Goal: Task Accomplishment & Management: Manage account settings

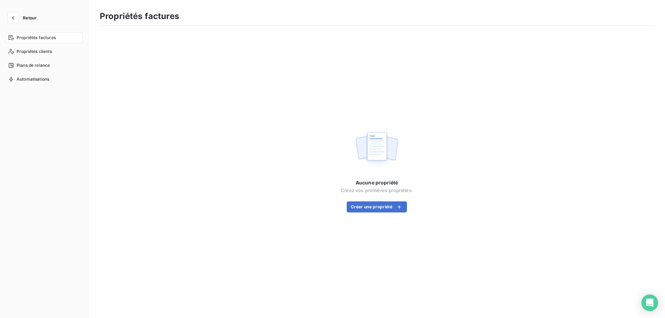
click at [23, 18] on span "Retour" at bounding box center [30, 18] width 14 height 4
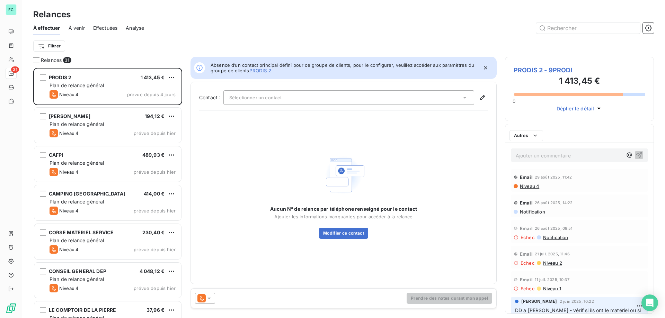
scroll to position [245, 144]
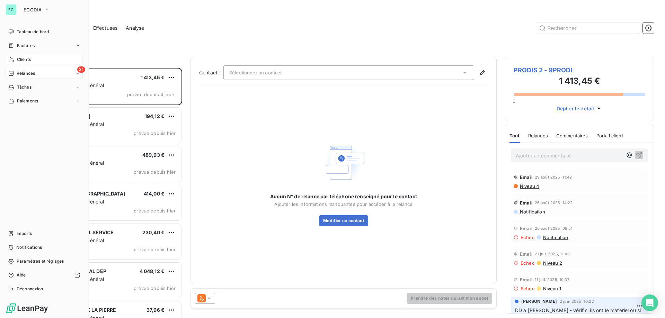
click at [25, 59] on span "Clients" at bounding box center [24, 59] width 14 height 6
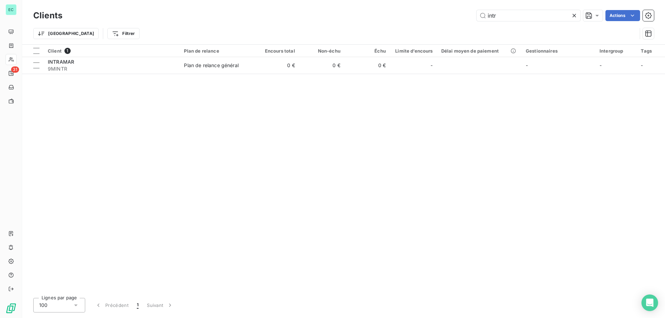
drag, startPoint x: 514, startPoint y: 17, endPoint x: 253, endPoint y: 17, distance: 260.8
click at [253, 17] on div "intr Actions" at bounding box center [362, 15] width 583 height 11
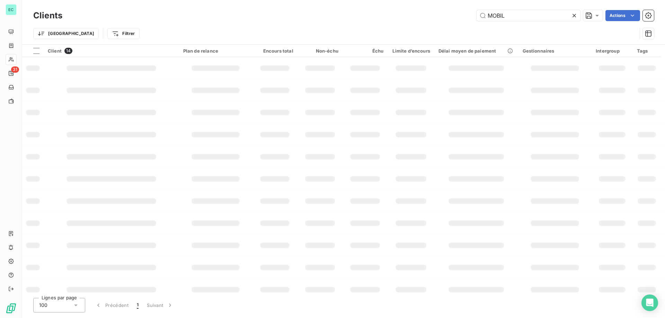
type input "MOBIL"
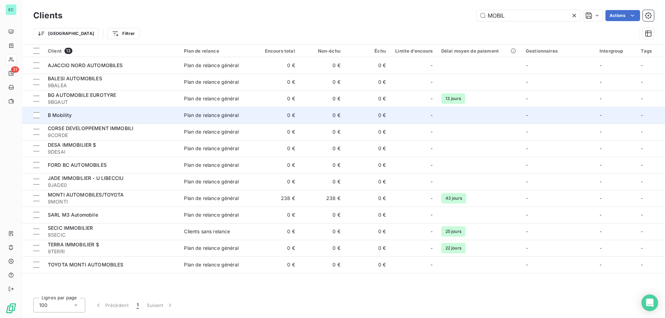
click at [258, 119] on td "0 €" at bounding box center [276, 115] width 45 height 17
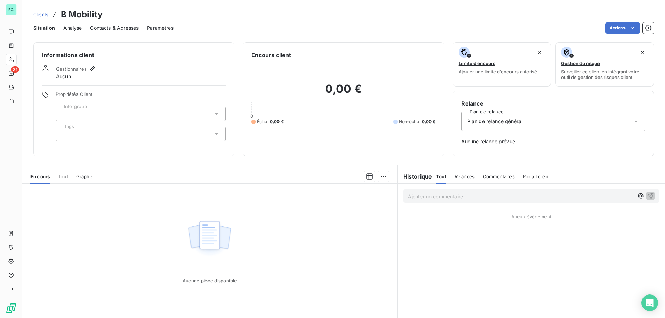
click at [43, 17] on span "Clients" at bounding box center [40, 15] width 15 height 6
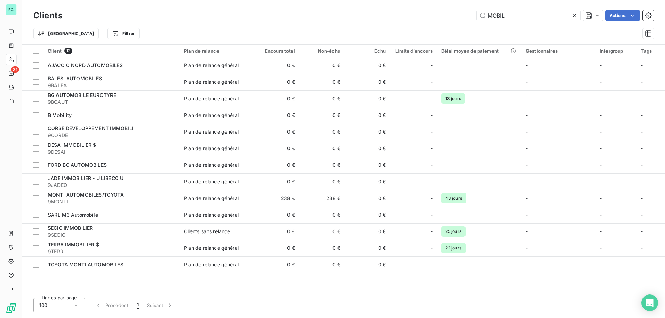
drag, startPoint x: 516, startPoint y: 17, endPoint x: 176, endPoint y: 17, distance: 339.8
click at [189, 17] on div "MOBIL Actions" at bounding box center [362, 15] width 583 height 11
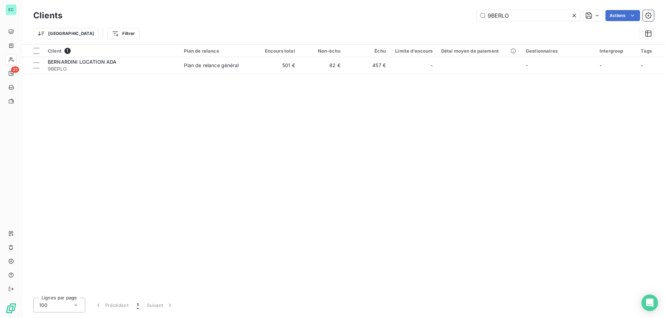
type input "9BERLO"
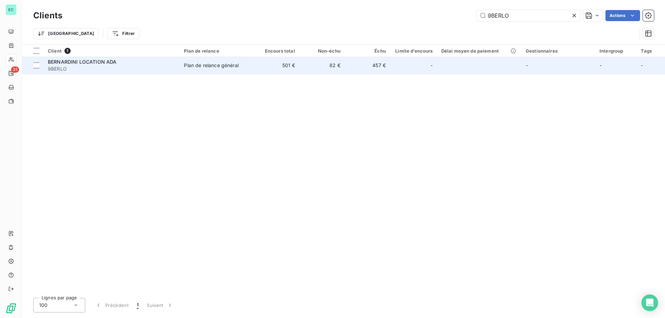
click at [189, 64] on div "Plan de relance général" at bounding box center [211, 65] width 54 height 7
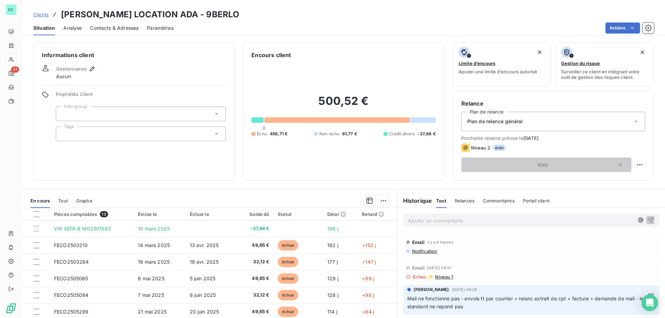
click at [124, 28] on span "Contacts & Adresses" at bounding box center [114, 28] width 48 height 7
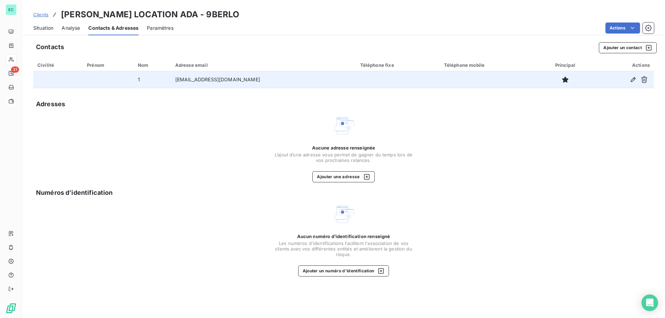
click at [235, 81] on td "[EMAIL_ADDRESS][DOMAIN_NAME]" at bounding box center [263, 79] width 185 height 17
click at [631, 79] on icon "button" at bounding box center [633, 79] width 7 height 7
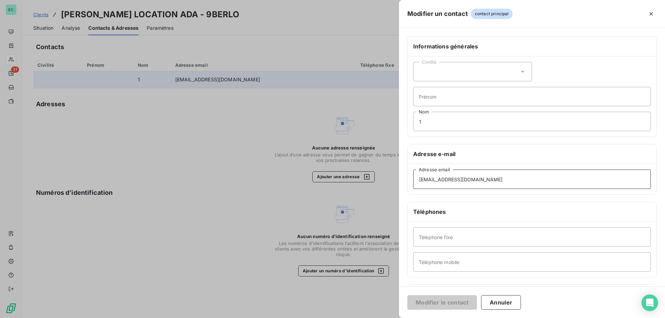
drag, startPoint x: 499, startPoint y: 183, endPoint x: 205, endPoint y: 185, distance: 294.0
click at [205, 318] on div "Modifier un contact contact principal Informations générales Civilité Prénom 1 …" at bounding box center [332, 318] width 665 height 0
paste input "[DOMAIN_NAME]"
type input "[EMAIL_ADDRESS][DOMAIN_NAME]"
click at [448, 303] on button "Modifier le contact" at bounding box center [442, 302] width 70 height 15
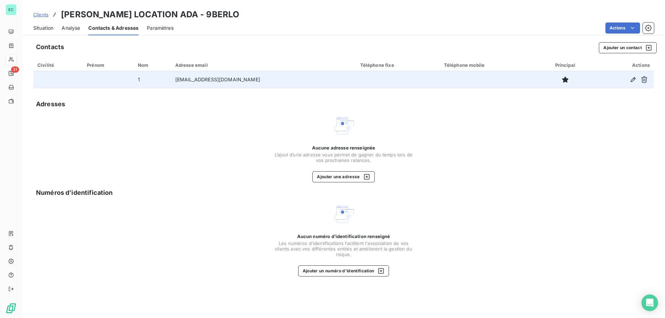
click at [42, 15] on span "Clients" at bounding box center [40, 15] width 15 height 6
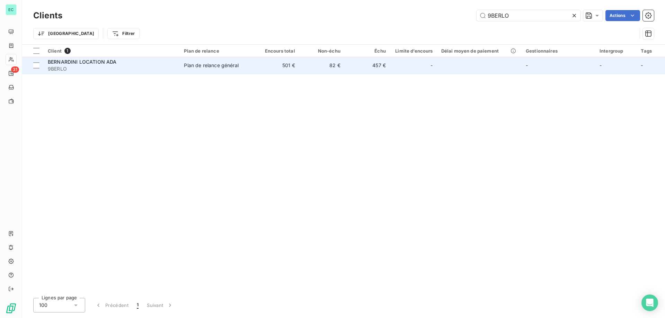
click at [339, 67] on td "82 €" at bounding box center [321, 65] width 45 height 17
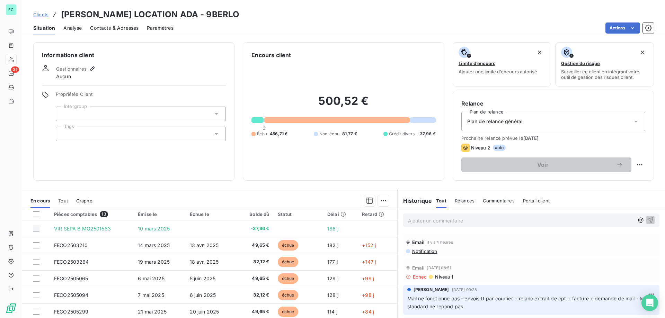
click at [478, 224] on p "Ajouter un commentaire ﻿" at bounding box center [521, 220] width 226 height 9
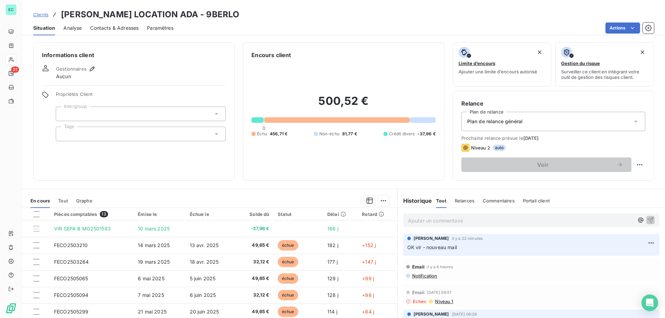
click at [38, 12] on span "Clients" at bounding box center [40, 15] width 15 height 6
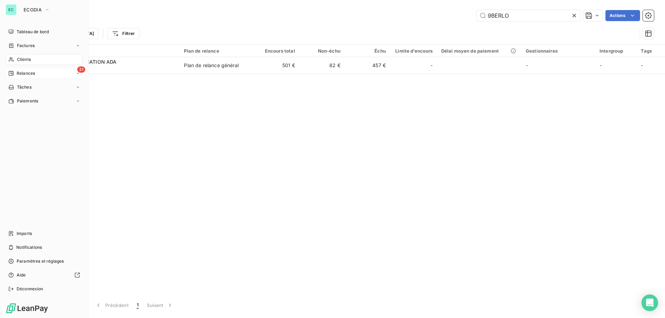
click at [24, 76] on span "Relances" at bounding box center [26, 73] width 18 height 6
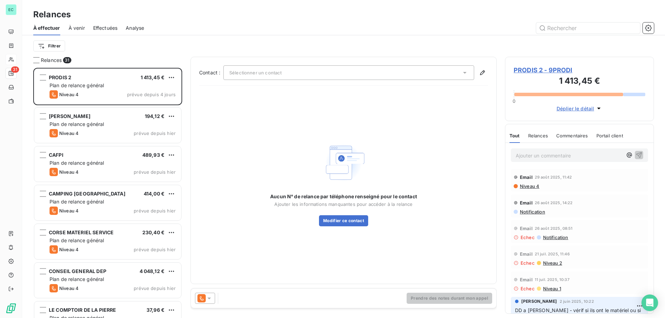
scroll to position [245, 144]
click at [111, 27] on span "Effectuées" at bounding box center [105, 28] width 25 height 7
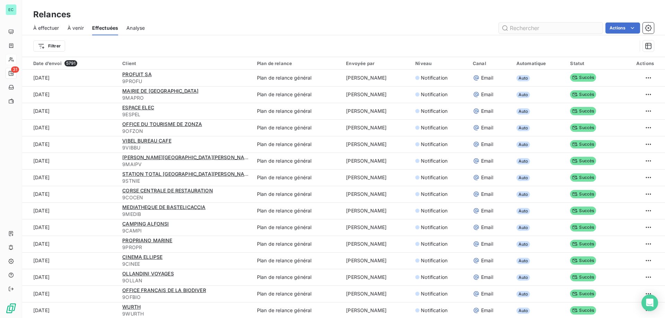
click at [534, 29] on input "text" at bounding box center [551, 28] width 104 height 11
type input "MATC"
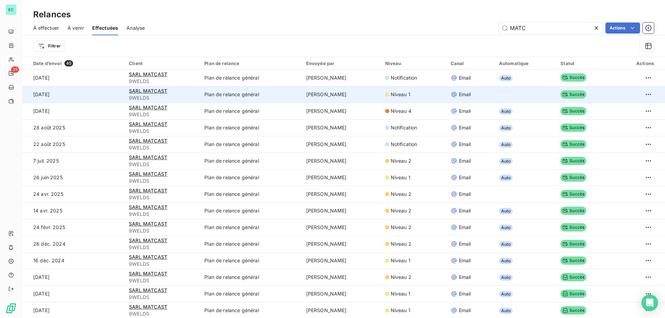
click at [226, 91] on td "Plan de relance général" at bounding box center [250, 94] width 101 height 17
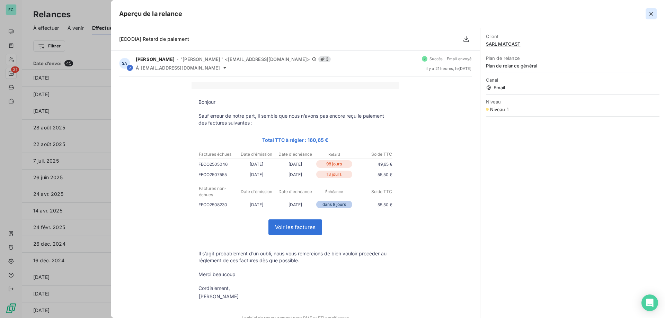
click at [654, 10] on button "button" at bounding box center [651, 13] width 11 height 11
